Goal: Check status: Check status

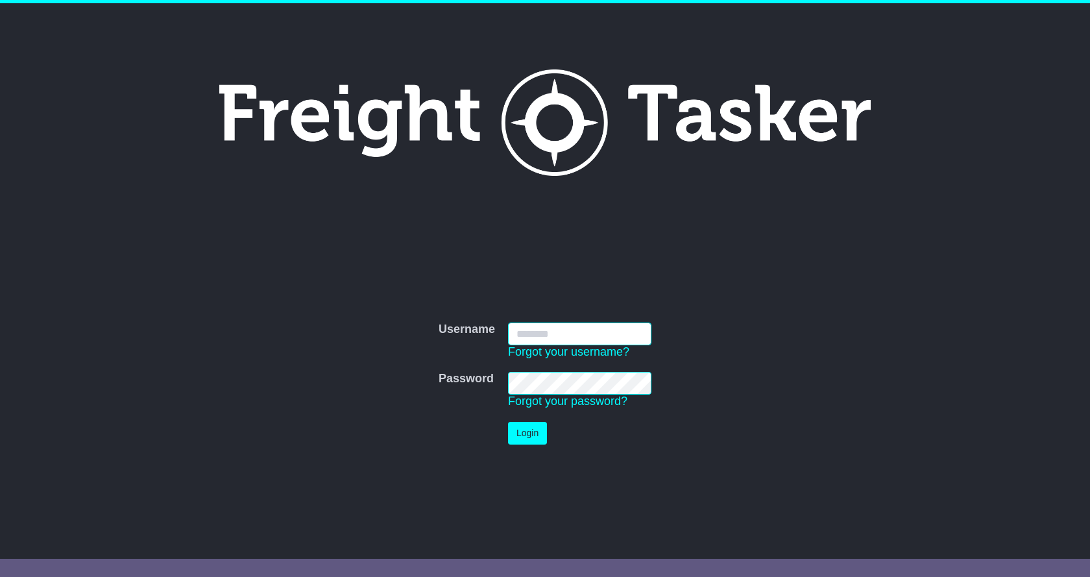
type input "**********"
click at [535, 428] on button "Login" at bounding box center [527, 433] width 39 height 23
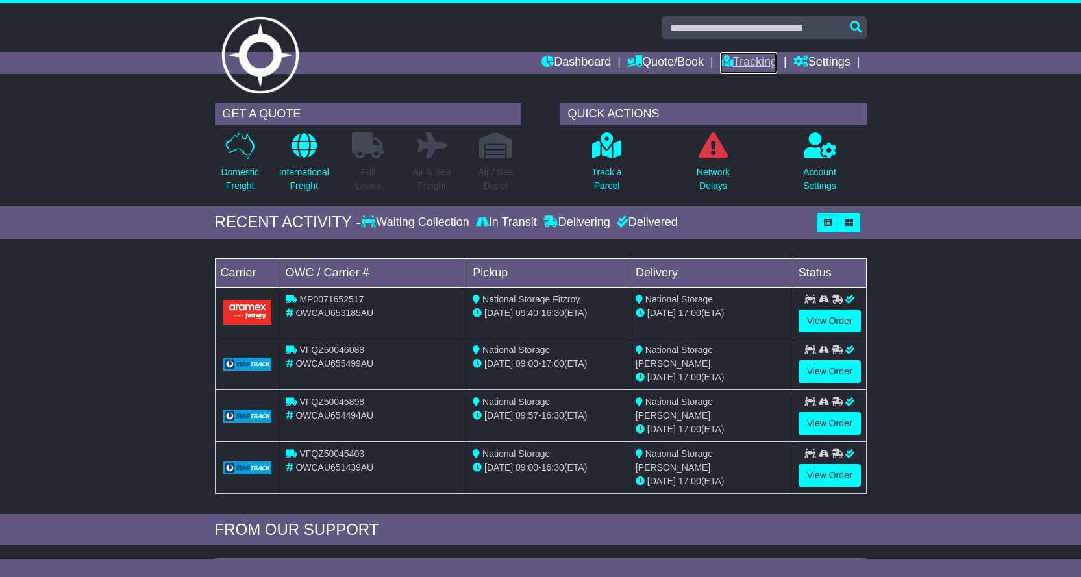
click at [760, 58] on link "Tracking" at bounding box center [748, 63] width 57 height 22
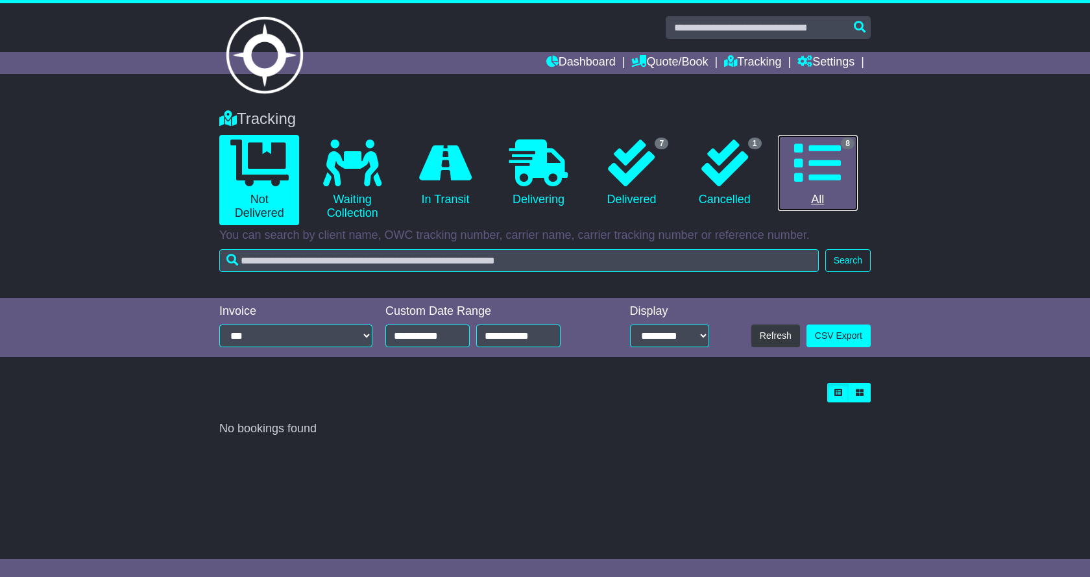
click at [815, 193] on link "8 All" at bounding box center [818, 173] width 80 height 77
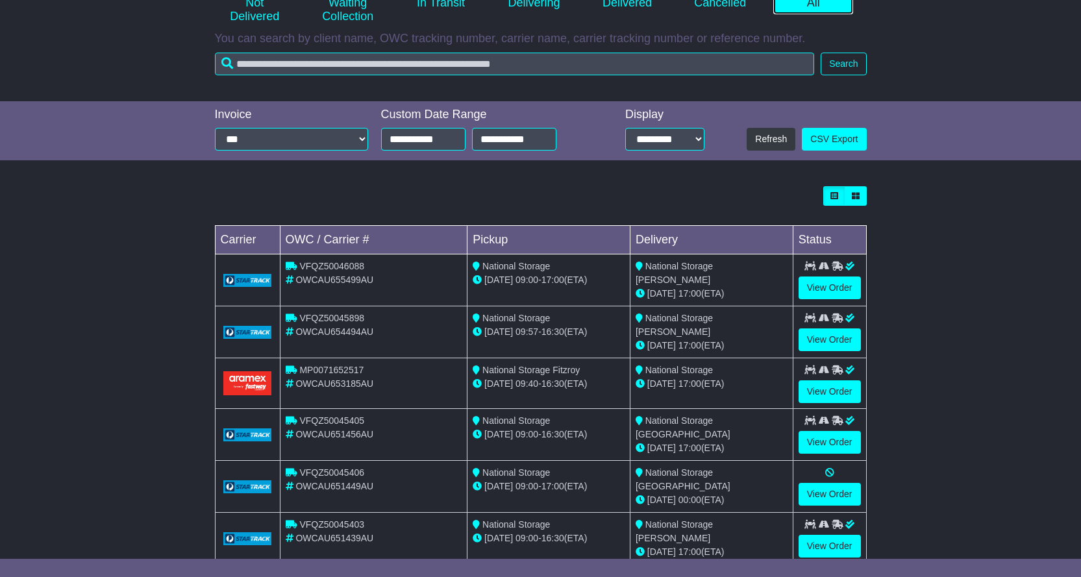
scroll to position [325, 0]
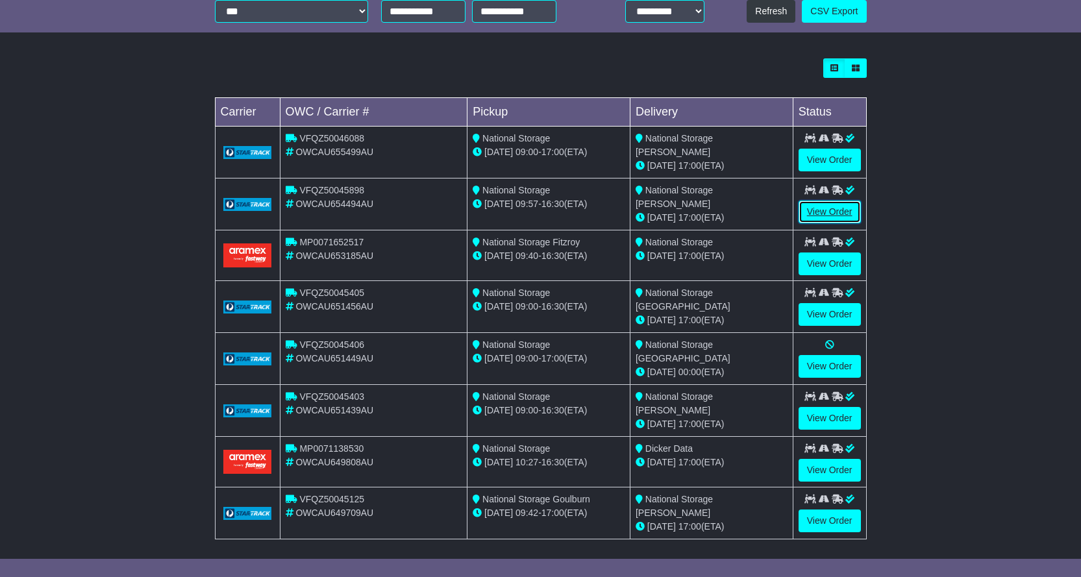
click at [828, 211] on link "View Order" at bounding box center [829, 212] width 62 height 23
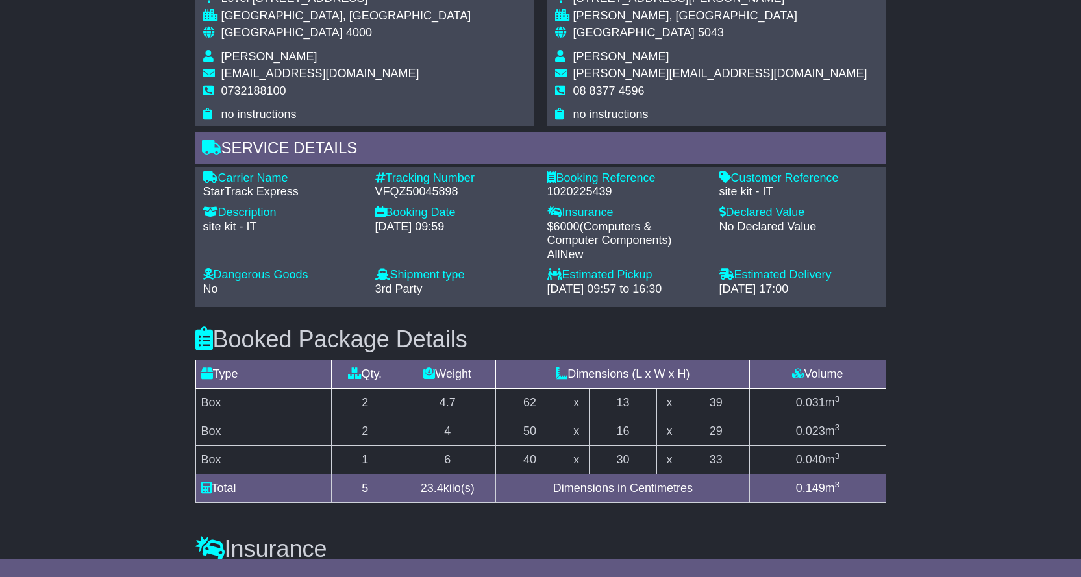
scroll to position [389, 0]
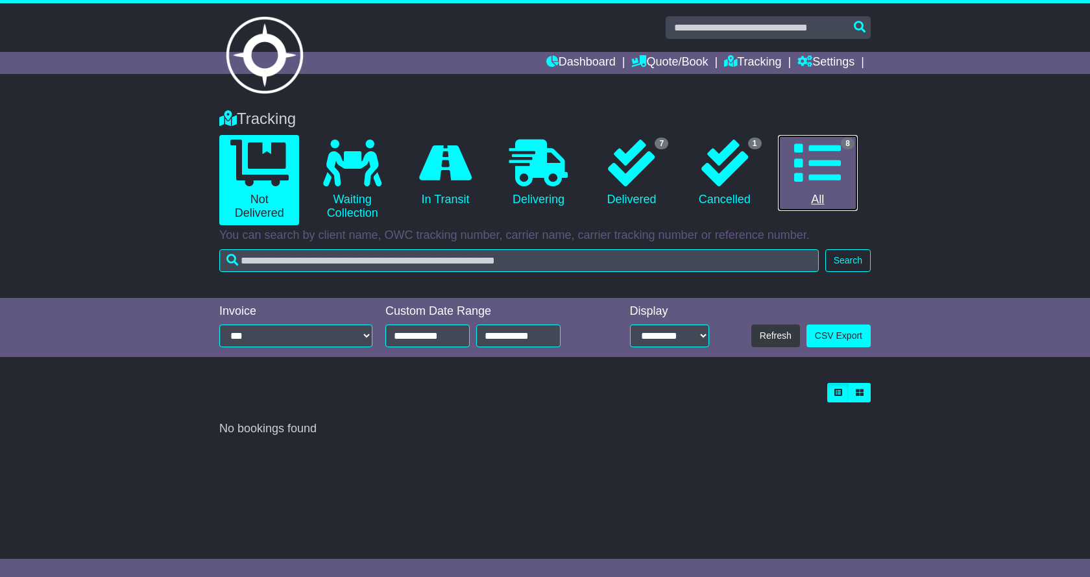
click at [818, 178] on icon at bounding box center [817, 163] width 47 height 47
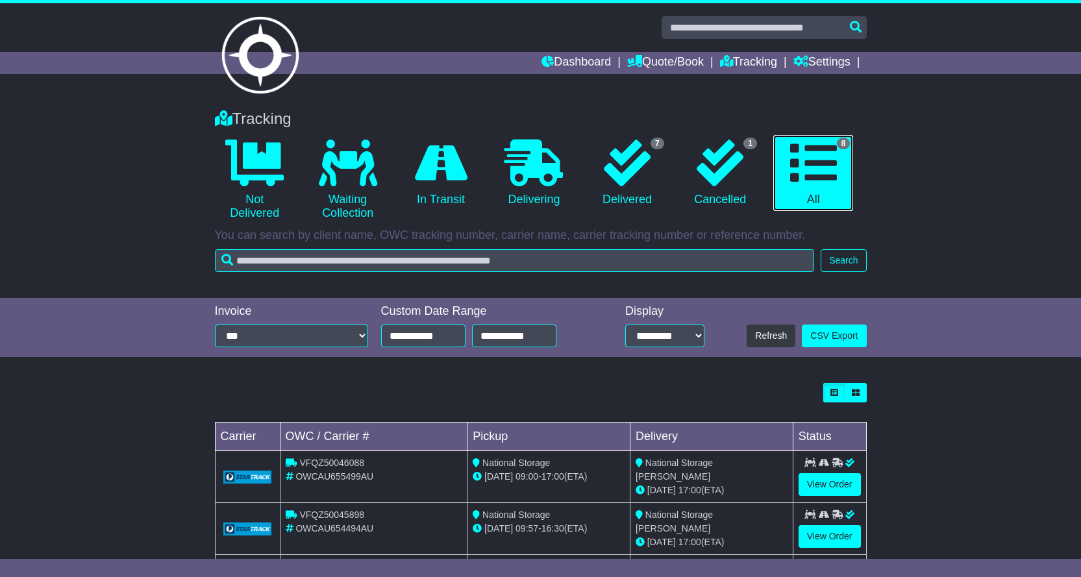
scroll to position [325, 0]
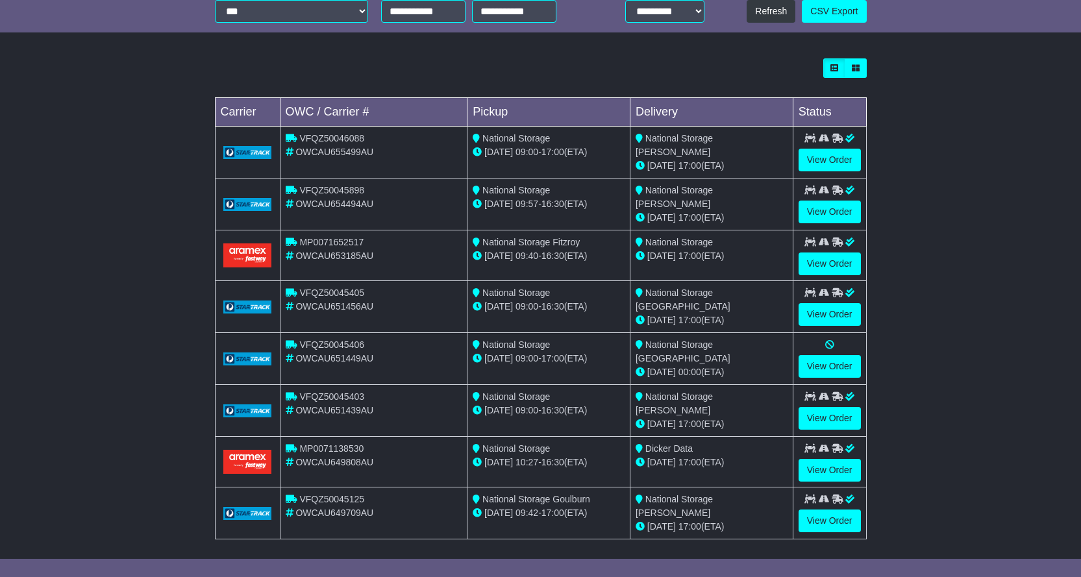
click at [746, 62] on div at bounding box center [541, 67] width 652 height 19
click at [830, 154] on link "View Order" at bounding box center [829, 160] width 62 height 23
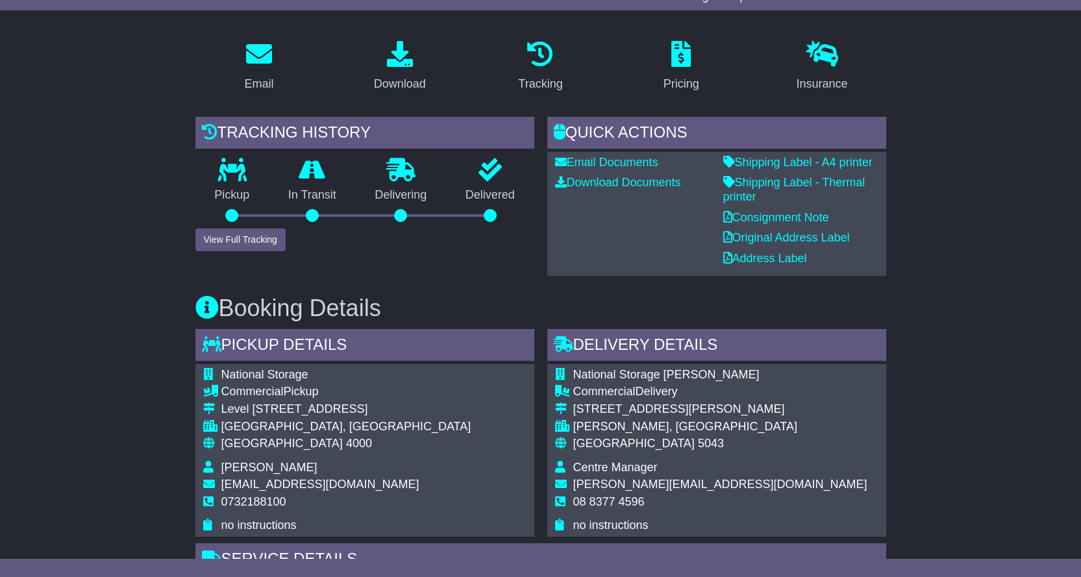
scroll to position [195, 0]
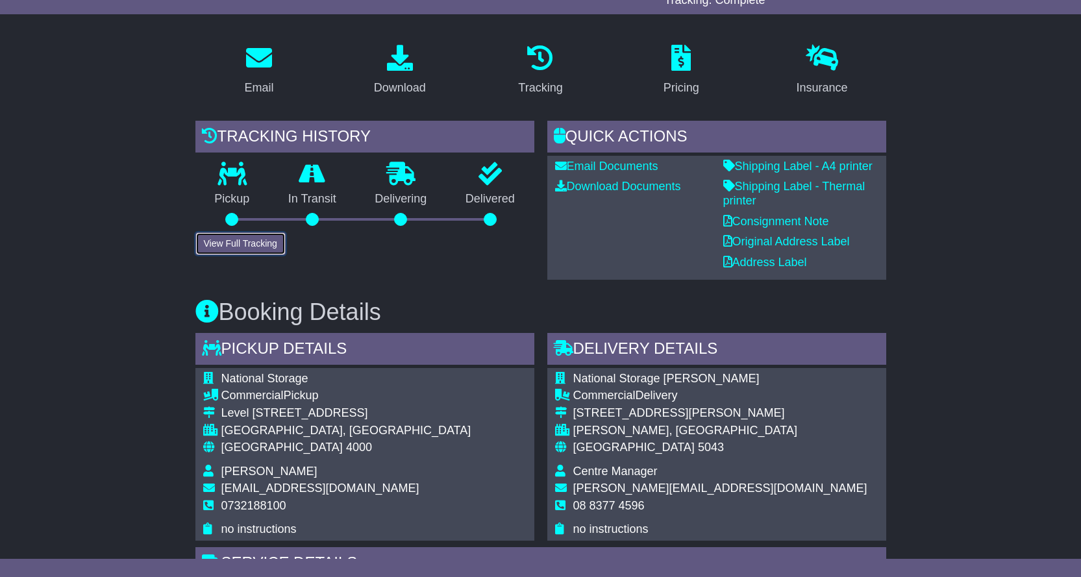
click at [232, 252] on button "View Full Tracking" at bounding box center [240, 243] width 90 height 23
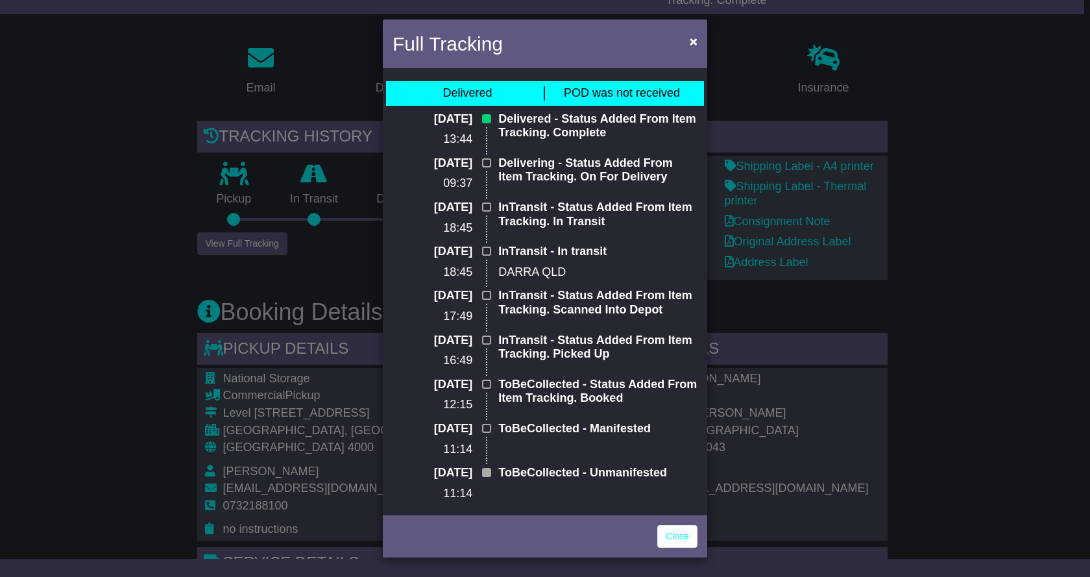
drag, startPoint x: 82, startPoint y: 236, endPoint x: 88, endPoint y: 241, distance: 8.3
click at [84, 236] on div "Full Tracking × Delivered POD was not received 10 Oct 2025 13:44 Delivered - St…" at bounding box center [545, 288] width 1090 height 577
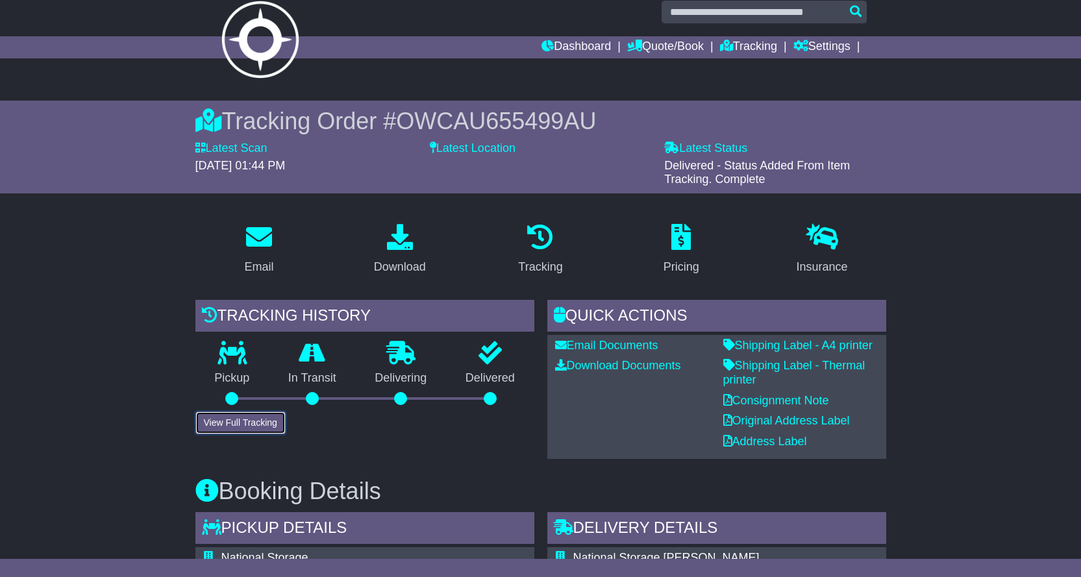
scroll to position [0, 0]
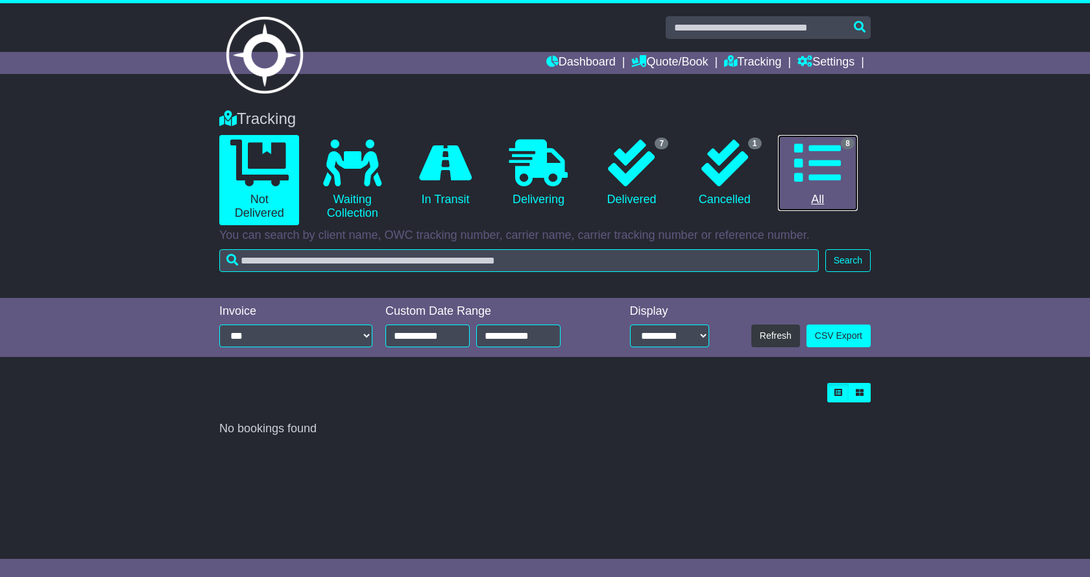
click at [835, 196] on link "8 All" at bounding box center [818, 173] width 80 height 77
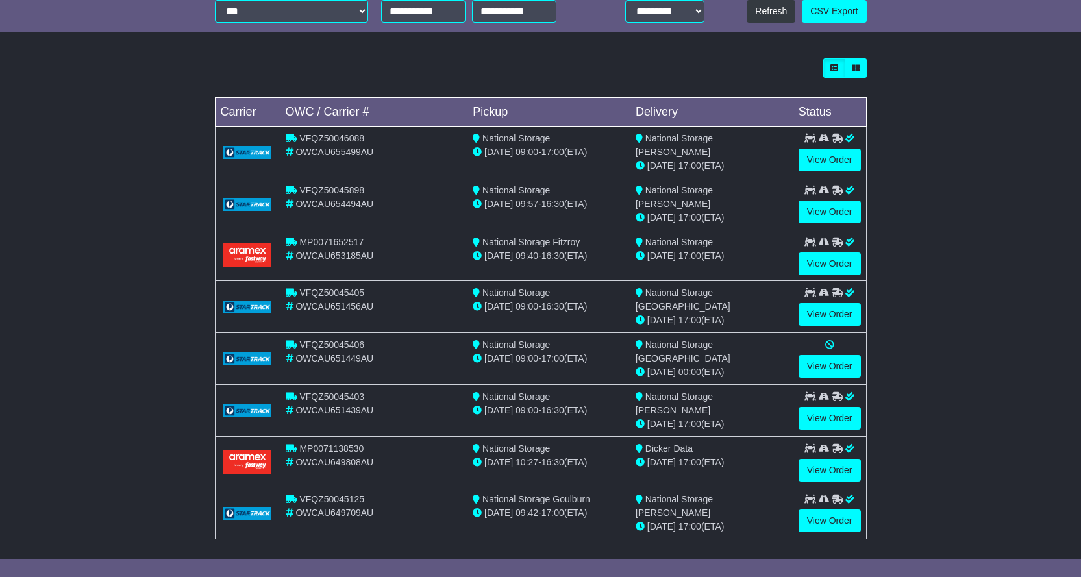
scroll to position [325, 0]
click at [828, 210] on link "View Order" at bounding box center [829, 211] width 62 height 23
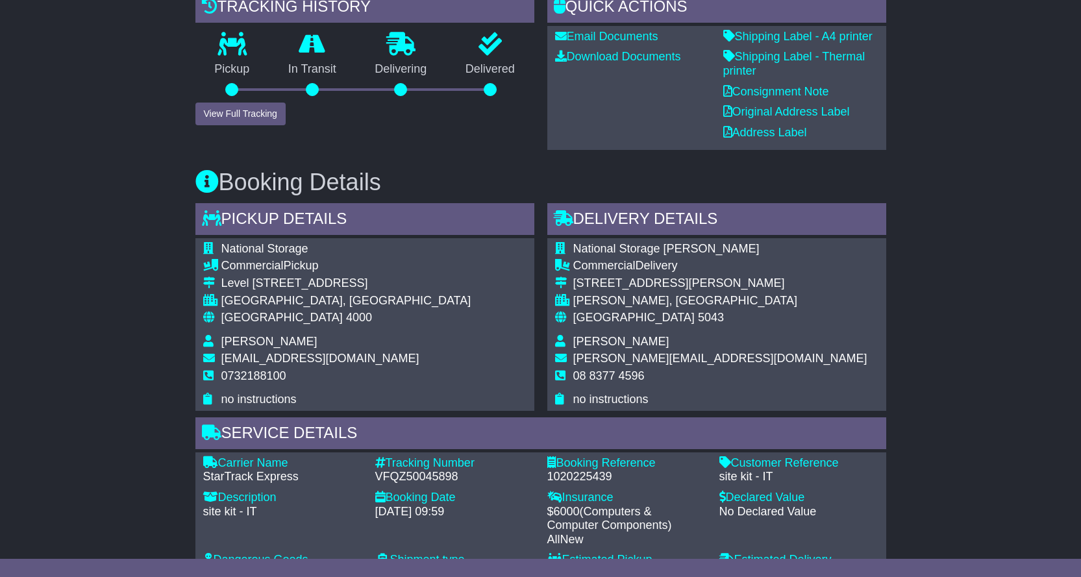
scroll to position [909, 0]
